Goal: Task Accomplishment & Management: Manage account settings

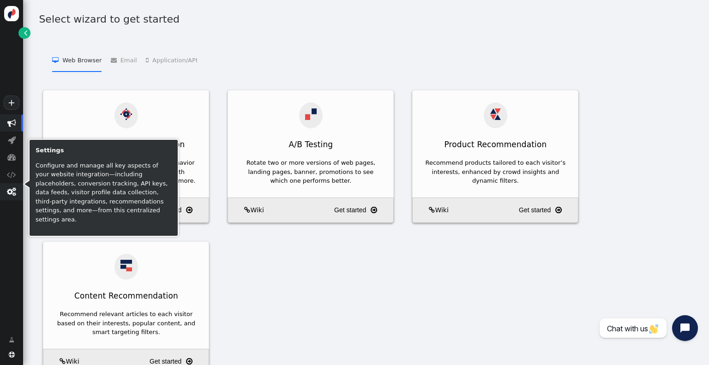
click at [11, 193] on span "" at bounding box center [11, 191] width 9 height 9
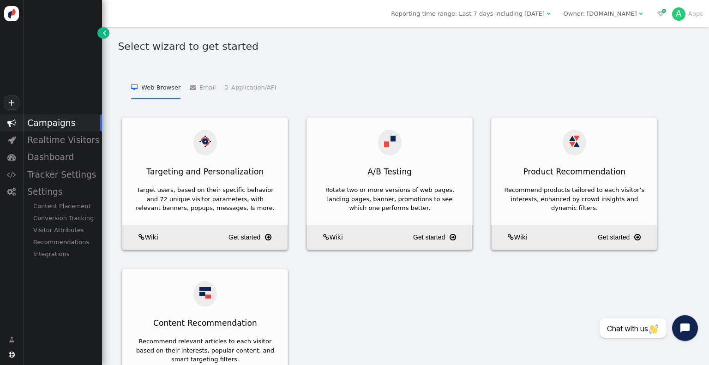
click at [108, 33] on link "" at bounding box center [103, 33] width 12 height 12
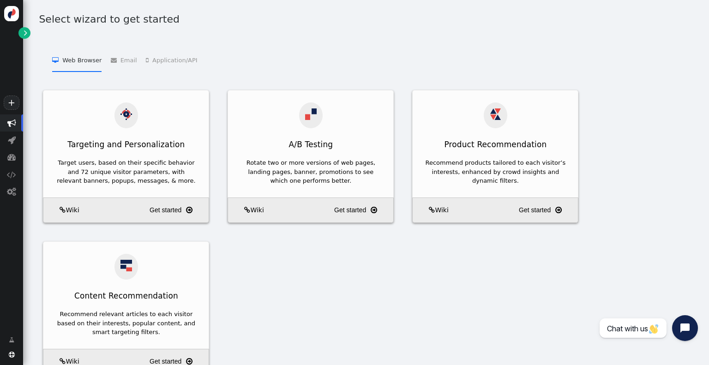
click at [24, 33] on span "" at bounding box center [25, 32] width 3 height 9
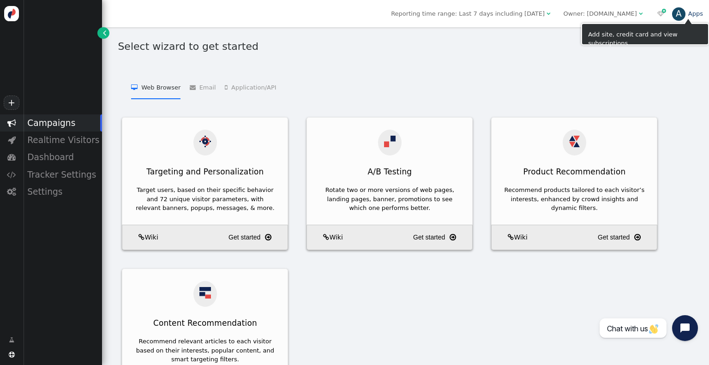
click at [687, 15] on link "A Apps" at bounding box center [687, 13] width 31 height 7
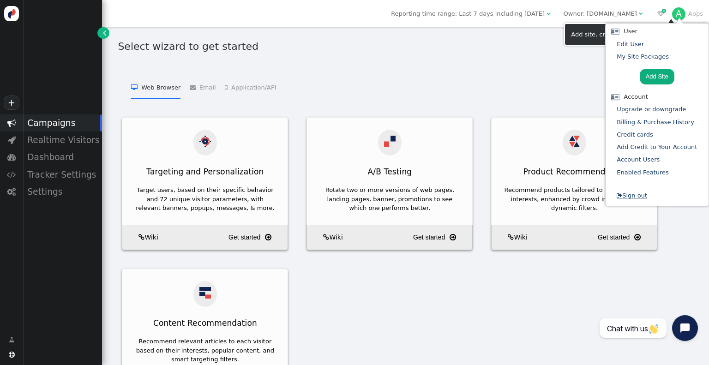
click at [641, 197] on link " Sign out" at bounding box center [632, 195] width 30 height 7
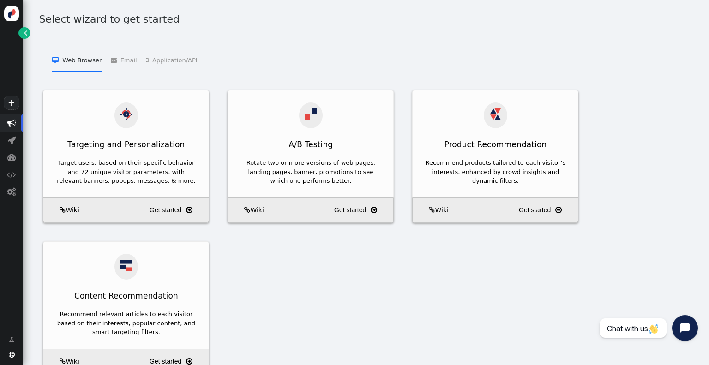
click at [25, 30] on span "" at bounding box center [25, 32] width 3 height 9
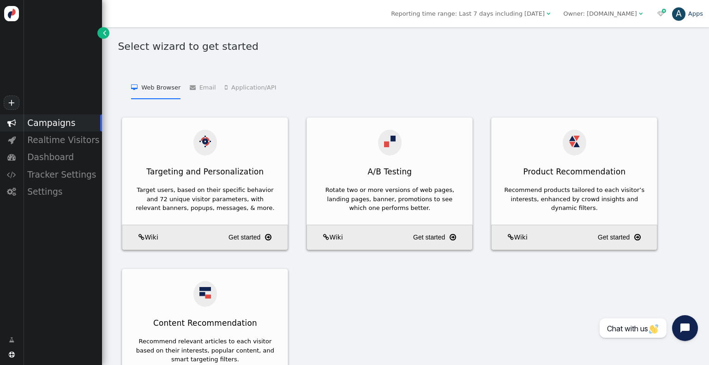
click at [680, 13] on div "A" at bounding box center [679, 14] width 14 height 14
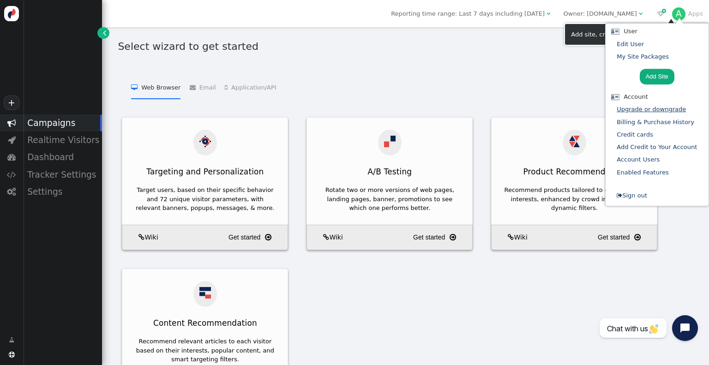
click at [636, 108] on link "Upgrade or downgrade" at bounding box center [651, 109] width 69 height 7
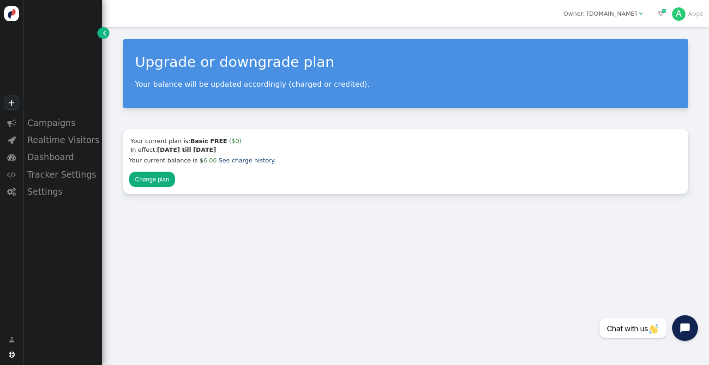
click at [685, 20] on span "A Apps" at bounding box center [687, 14] width 31 height 14
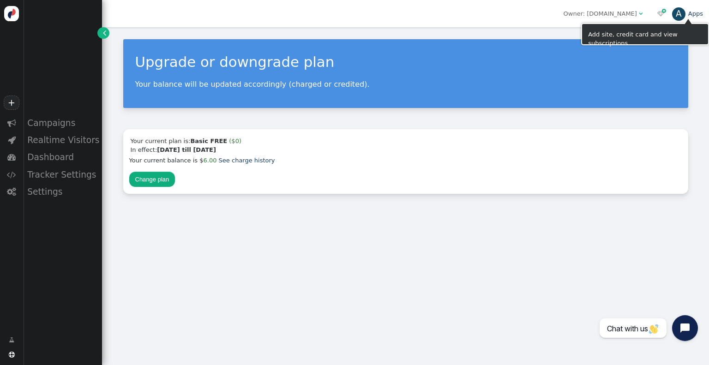
click at [685, 14] on div "A" at bounding box center [679, 14] width 14 height 14
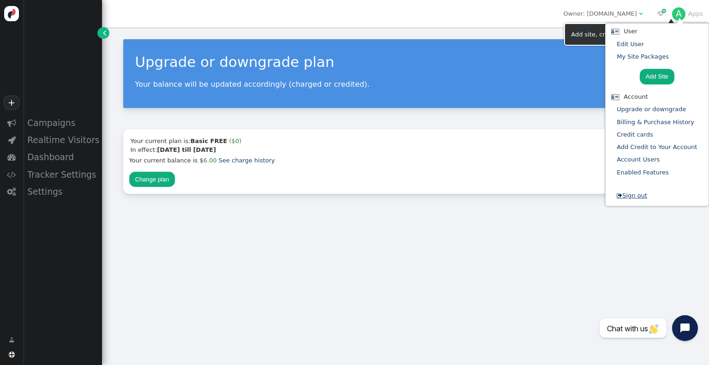
click at [637, 196] on link " Sign out" at bounding box center [632, 195] width 30 height 7
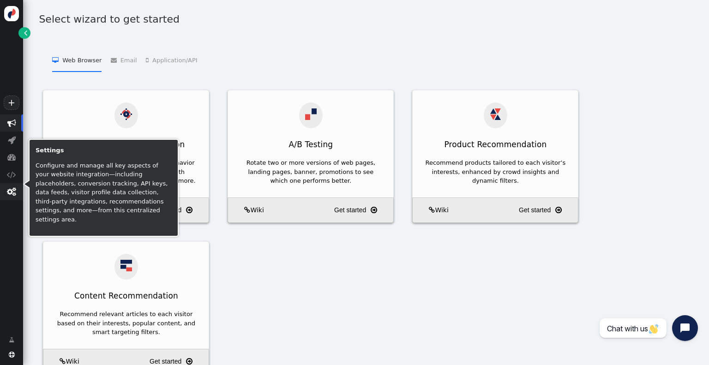
click at [10, 192] on span "" at bounding box center [11, 191] width 9 height 9
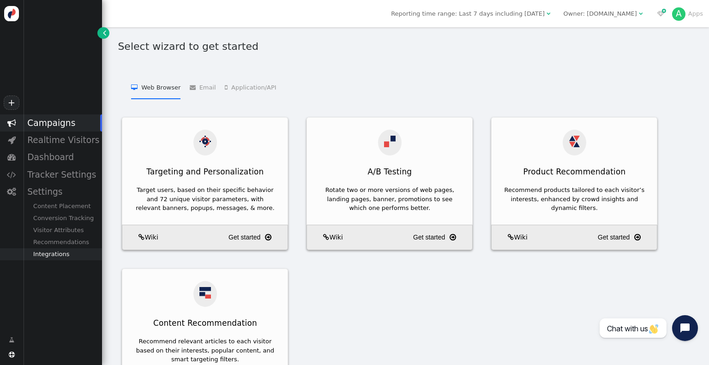
click at [58, 254] on div "Integrations" at bounding box center [62, 254] width 79 height 12
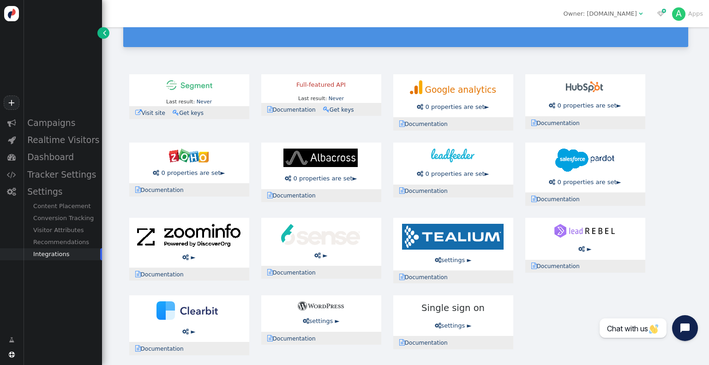
scroll to position [70, 0]
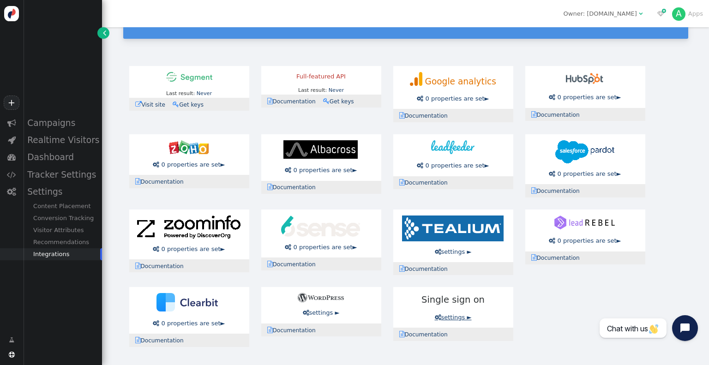
click at [451, 318] on link " settings ►" at bounding box center [453, 317] width 37 height 7
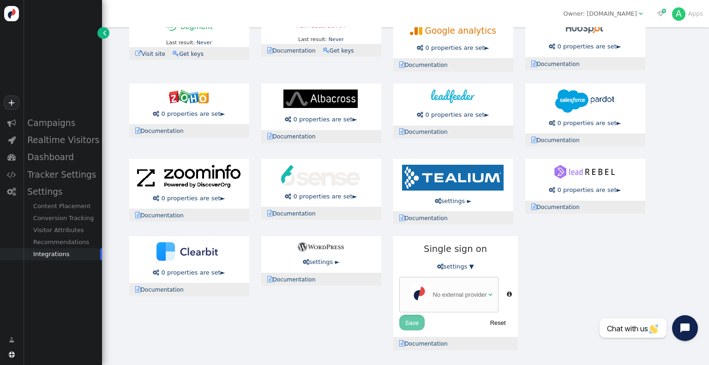
scroll to position [124, 0]
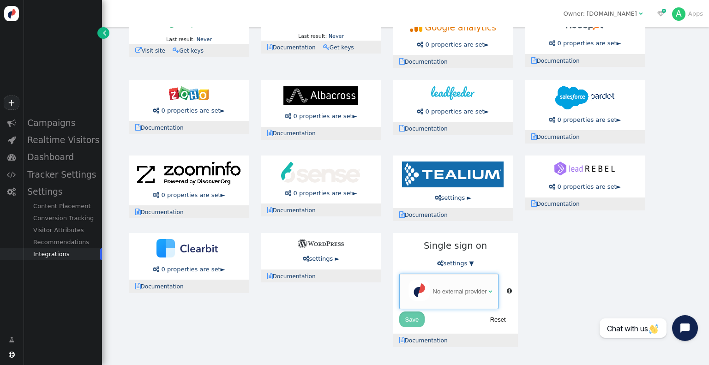
click at [489, 292] on span "" at bounding box center [490, 292] width 4 height 6
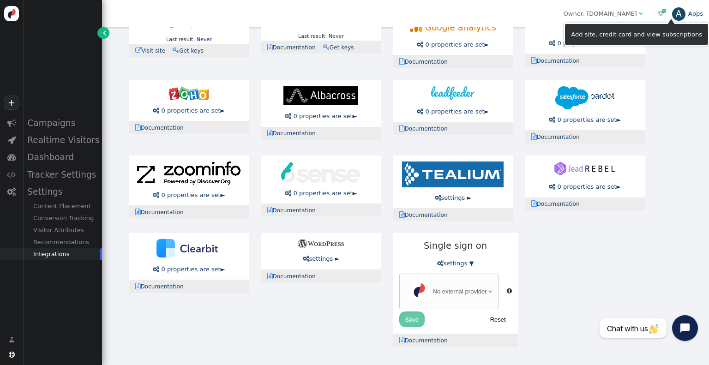
click at [676, 13] on div "A" at bounding box center [679, 14] width 14 height 14
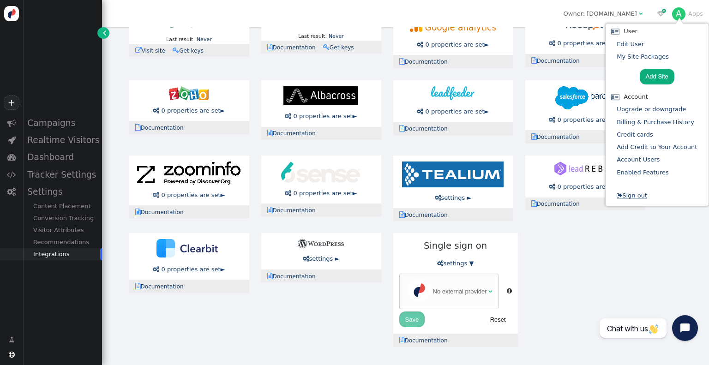
click at [645, 199] on link " Sign out" at bounding box center [632, 195] width 30 height 7
